Goal: Browse casually

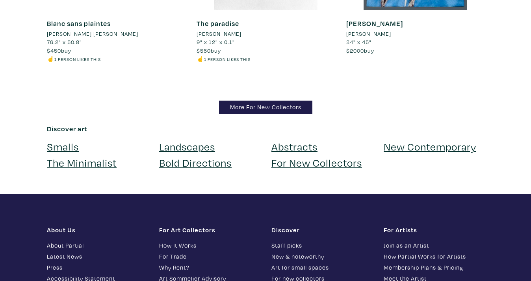
scroll to position [7730, 0]
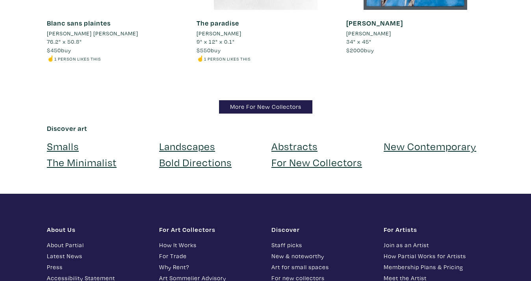
click at [206, 142] on link "Landscapes" at bounding box center [187, 146] width 56 height 14
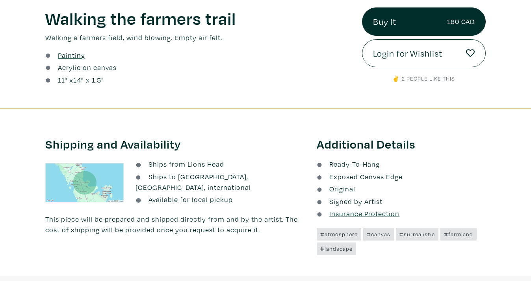
scroll to position [287, 0]
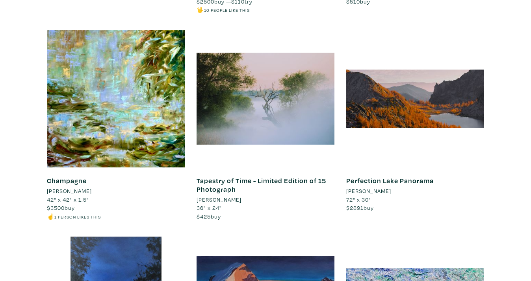
scroll to position [944, 0]
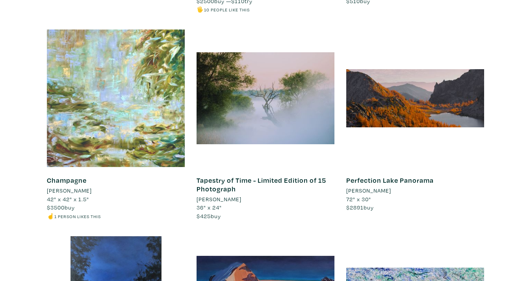
click at [117, 89] on div at bounding box center [116, 99] width 138 height 138
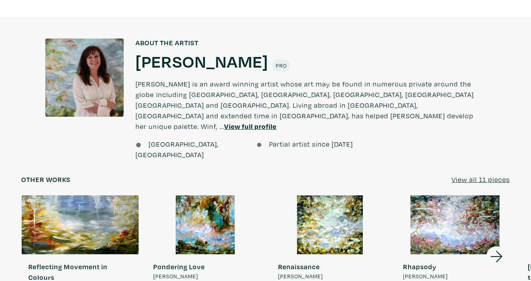
scroll to position [581, 0]
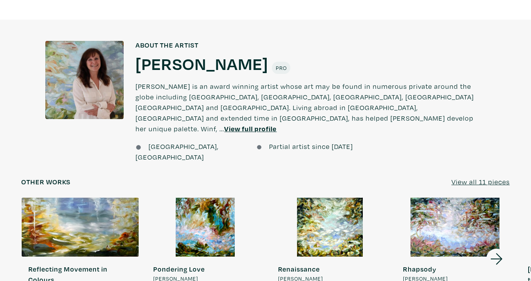
click at [224, 124] on u "View full profile" at bounding box center [250, 128] width 52 height 9
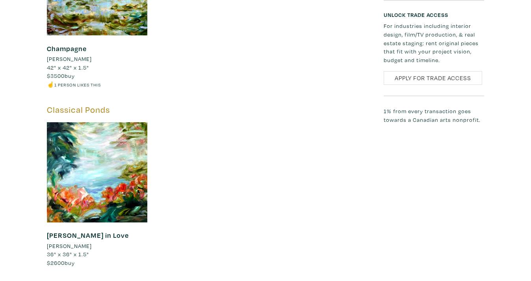
scroll to position [1041, 0]
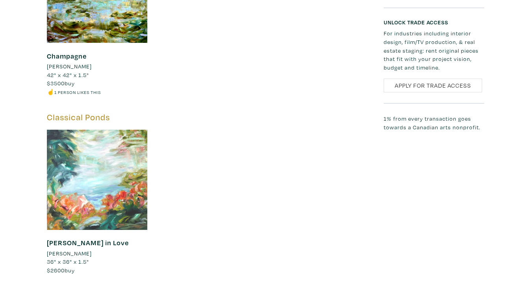
click at [97, 155] on div at bounding box center [97, 180] width 100 height 100
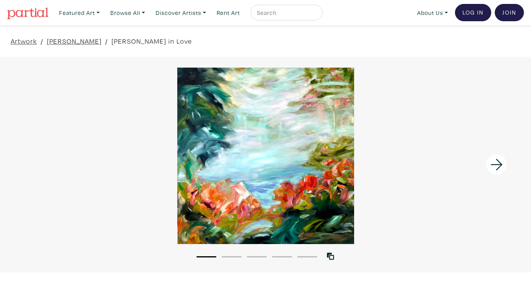
click at [492, 166] on icon at bounding box center [496, 164] width 27 height 21
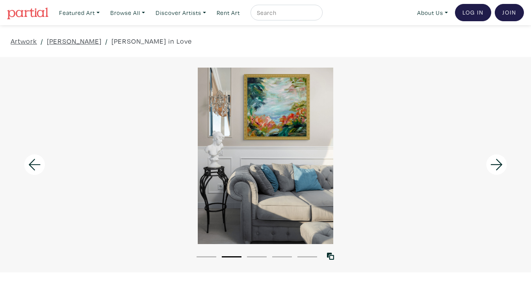
click at [492, 166] on icon at bounding box center [496, 164] width 27 height 21
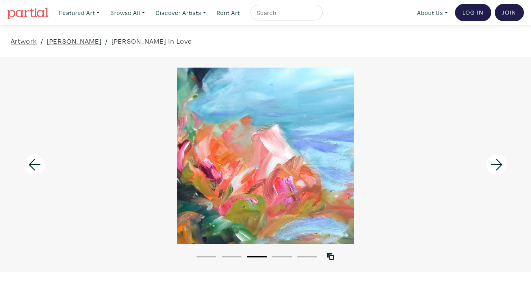
click at [492, 166] on icon at bounding box center [496, 164] width 27 height 21
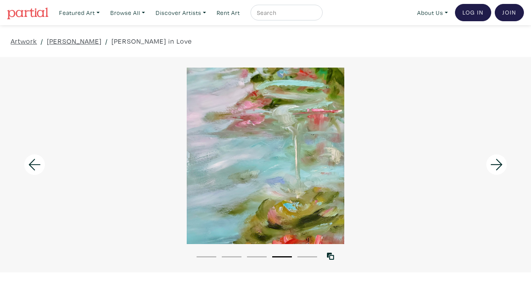
click at [491, 165] on icon at bounding box center [496, 164] width 27 height 21
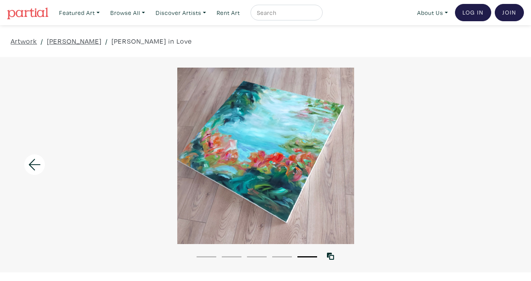
click at [491, 165] on div at bounding box center [265, 156] width 531 height 177
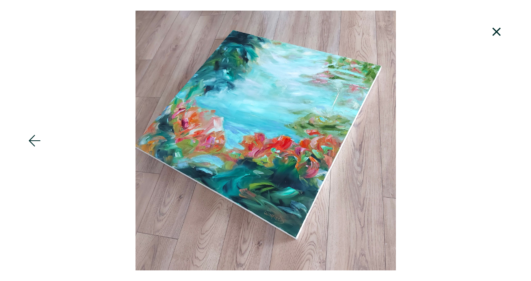
click at [496, 35] on icon at bounding box center [496, 31] width 27 height 21
